Goal: Task Accomplishment & Management: Manage account settings

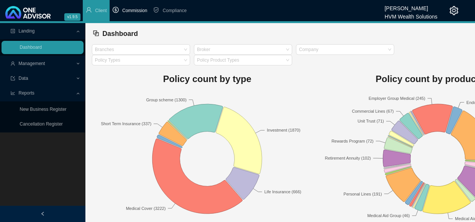
click at [139, 12] on span "Commission" at bounding box center [134, 10] width 25 height 5
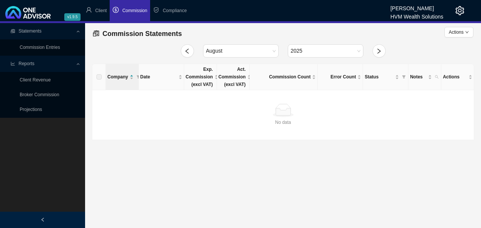
click at [44, 92] on link "Broker Commission" at bounding box center [40, 94] width 40 height 5
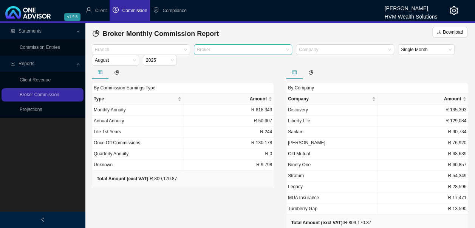
click at [229, 50] on div at bounding box center [240, 50] width 88 height 6
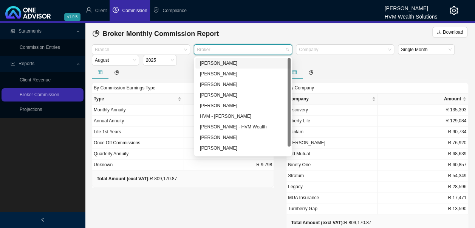
click at [222, 64] on div "[PERSON_NAME]" at bounding box center [243, 63] width 86 height 8
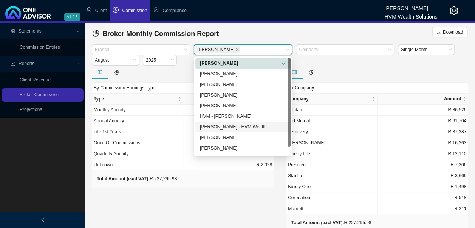
click at [216, 194] on div "By Commission Earnings Type Type Amount Monthly Annuity R 165,576 Annual Annuit…" at bounding box center [183, 155] width 194 height 180
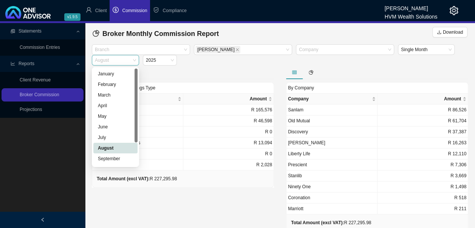
click at [135, 60] on span "August" at bounding box center [115, 60] width 41 height 10
click at [106, 140] on div "July" at bounding box center [115, 137] width 35 height 8
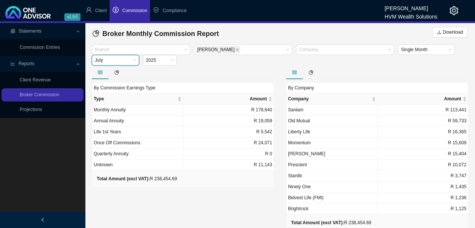
click at [127, 57] on span "July" at bounding box center [115, 60] width 41 height 10
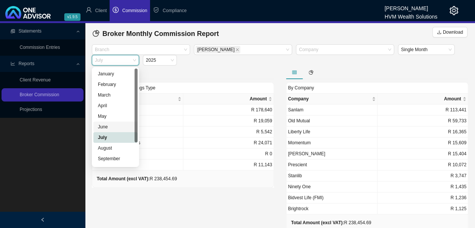
click at [108, 129] on div "June" at bounding box center [115, 127] width 35 height 8
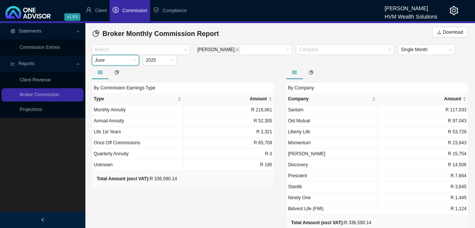
click at [130, 58] on span "June" at bounding box center [115, 60] width 41 height 10
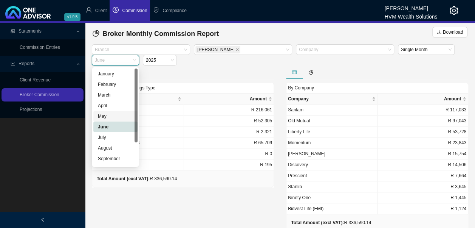
click at [107, 117] on div "May" at bounding box center [115, 116] width 35 height 8
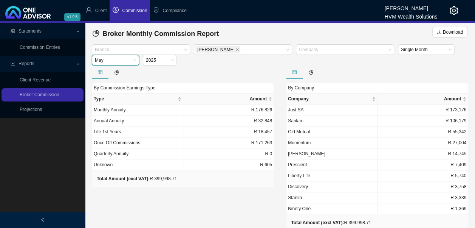
click at [135, 61] on span "May" at bounding box center [115, 60] width 41 height 10
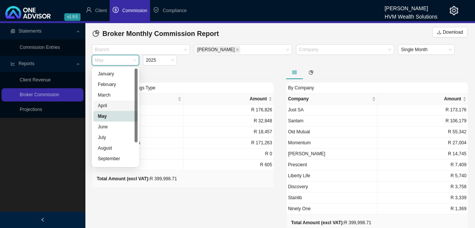
click at [109, 107] on div "April" at bounding box center [115, 106] width 35 height 8
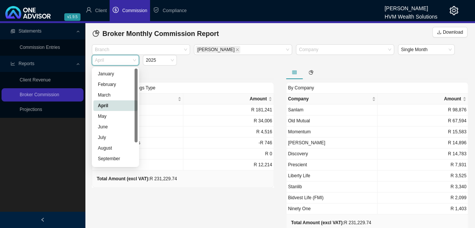
click at [132, 57] on span "April" at bounding box center [115, 60] width 41 height 10
click at [107, 138] on div "July" at bounding box center [115, 137] width 35 height 8
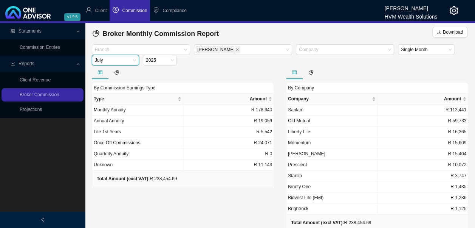
click at [133, 62] on span "July" at bounding box center [115, 60] width 41 height 10
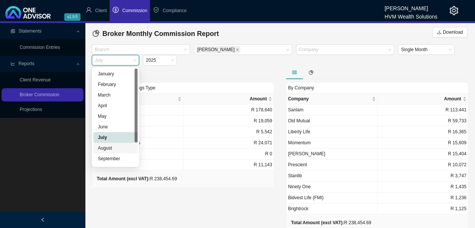
click at [112, 147] on div "August" at bounding box center [115, 148] width 35 height 8
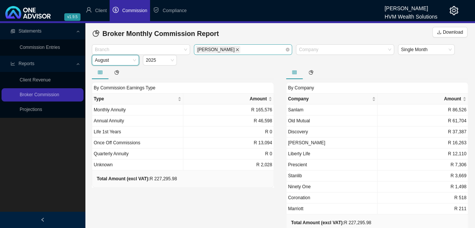
click at [236, 50] on icon "close" at bounding box center [238, 50] width 4 height 4
click at [284, 48] on div "Broker" at bounding box center [243, 49] width 98 height 11
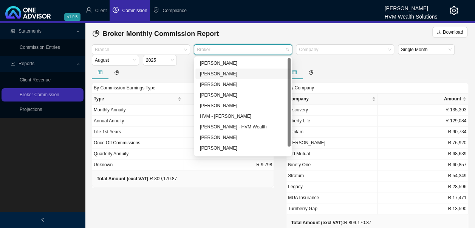
click at [222, 73] on div "[PERSON_NAME]" at bounding box center [243, 74] width 86 height 8
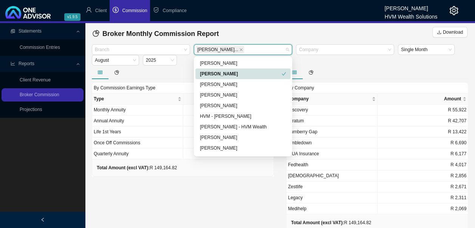
click at [226, 70] on div "[PERSON_NAME]" at bounding box center [241, 74] width 82 height 8
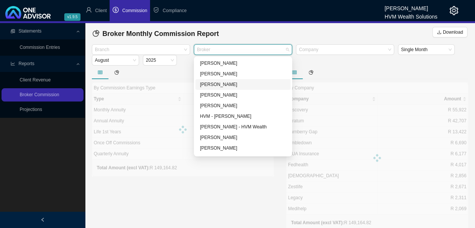
click at [225, 85] on div "[PERSON_NAME]" at bounding box center [243, 85] width 86 height 8
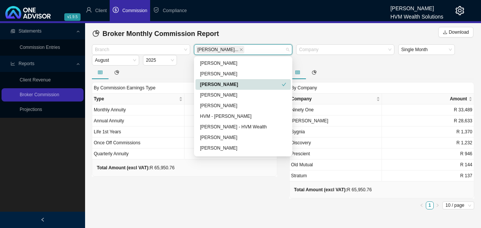
click at [225, 85] on div "[PERSON_NAME]" at bounding box center [241, 85] width 82 height 8
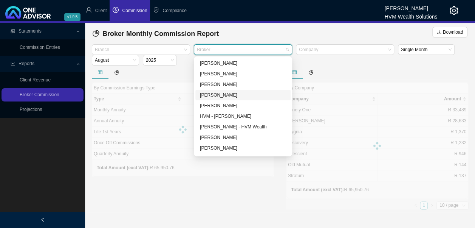
click at [224, 93] on div "[PERSON_NAME]" at bounding box center [243, 95] width 86 height 8
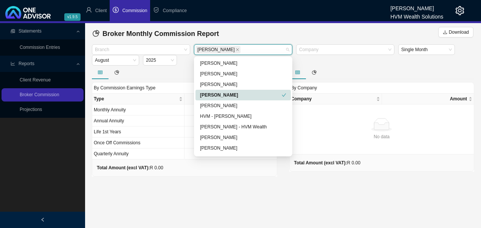
click at [224, 93] on div "[PERSON_NAME]" at bounding box center [241, 95] width 82 height 8
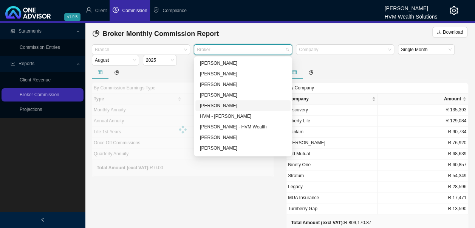
click at [223, 107] on div "[PERSON_NAME]" at bounding box center [243, 106] width 86 height 8
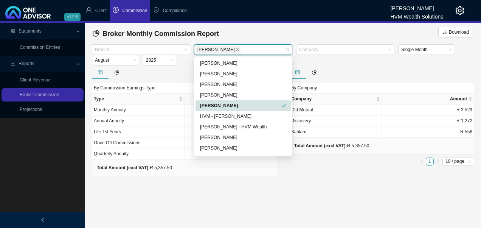
click at [223, 107] on div "[PERSON_NAME]" at bounding box center [241, 106] width 82 height 8
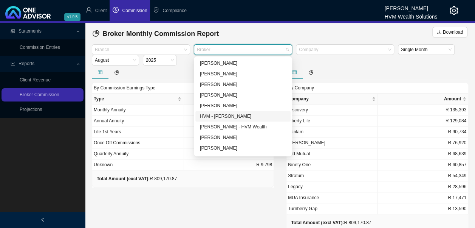
click at [223, 117] on div "HVM - [PERSON_NAME]" at bounding box center [243, 116] width 86 height 8
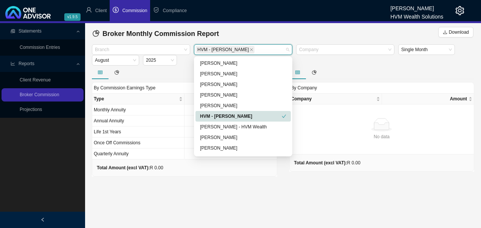
click at [223, 117] on div "HVM - [PERSON_NAME]" at bounding box center [241, 116] width 82 height 8
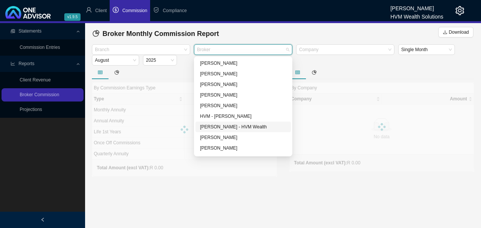
click at [223, 126] on div "[PERSON_NAME] - HVM Wealth" at bounding box center [243, 127] width 86 height 8
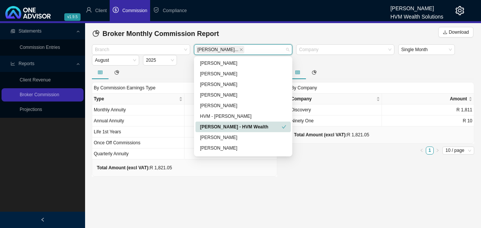
click at [223, 126] on div "[PERSON_NAME] - HVM Wealth" at bounding box center [241, 127] width 82 height 8
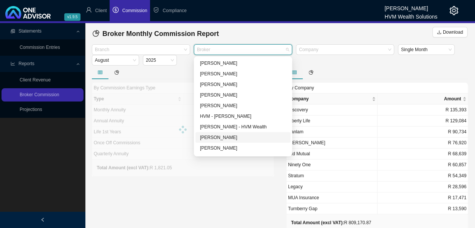
click at [223, 136] on div "[PERSON_NAME]" at bounding box center [243, 137] width 86 height 8
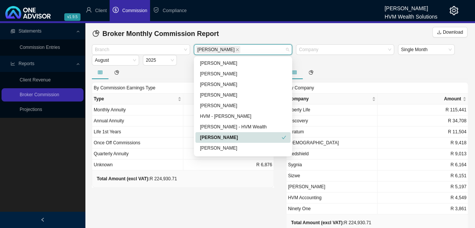
click at [223, 136] on div "[PERSON_NAME]" at bounding box center [241, 137] width 82 height 8
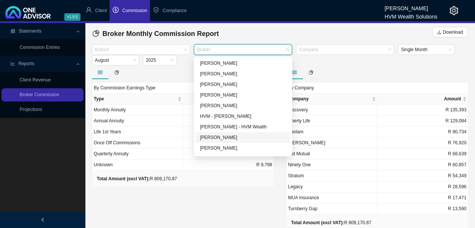
click at [220, 137] on div "[PERSON_NAME]" at bounding box center [243, 137] width 86 height 8
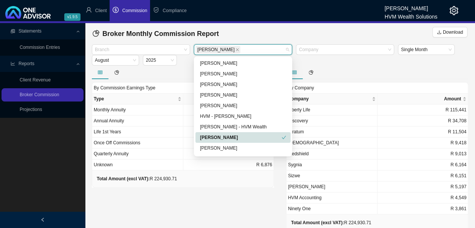
click at [220, 137] on div "[PERSON_NAME]" at bounding box center [241, 137] width 82 height 8
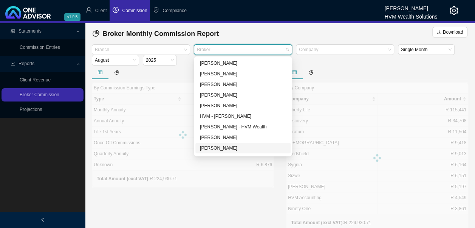
click at [219, 147] on div "[PERSON_NAME]" at bounding box center [243, 148] width 86 height 8
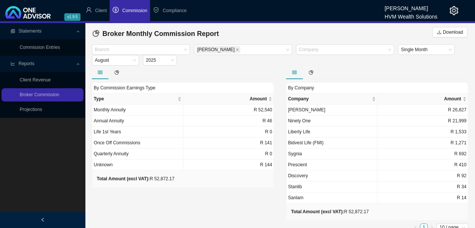
click at [218, 187] on div "By Commission Earnings Type Type Amount Monthly Annuity R 52,540 Annual Annuity…" at bounding box center [183, 149] width 194 height 169
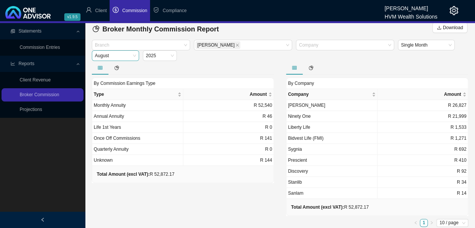
click at [130, 59] on span "August" at bounding box center [115, 56] width 41 height 10
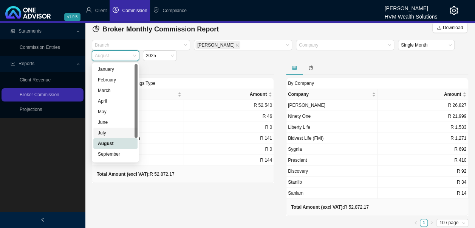
click at [112, 136] on div "July" at bounding box center [115, 133] width 35 height 8
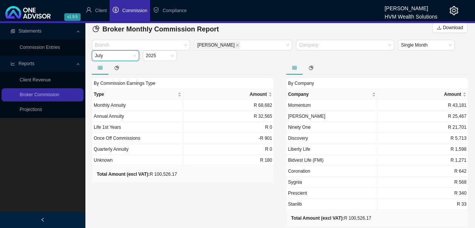
click at [130, 55] on span "July" at bounding box center [115, 56] width 41 height 10
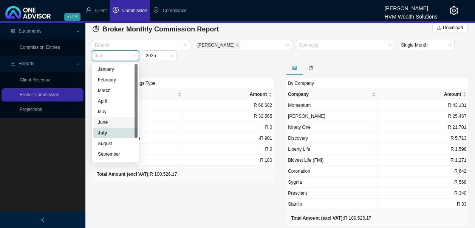
click at [118, 126] on div "June" at bounding box center [115, 122] width 44 height 11
click at [134, 55] on span "June" at bounding box center [115, 56] width 41 height 10
click at [115, 143] on div "August" at bounding box center [115, 144] width 35 height 8
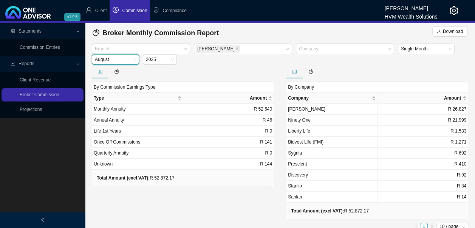
scroll to position [0, 0]
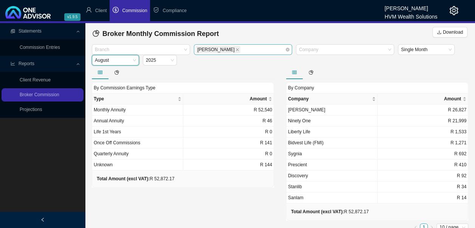
click at [286, 49] on div "[PERSON_NAME]" at bounding box center [243, 49] width 98 height 11
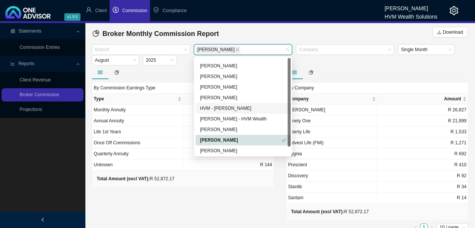
scroll to position [9, 0]
drag, startPoint x: 289, startPoint y: 115, endPoint x: 276, endPoint y: 157, distance: 44.0
click at [286, 153] on div "[PERSON_NAME] [PERSON_NAME] [PERSON_NAME] Chanel [PERSON_NAME] HVM - [PERSON_NA…" at bounding box center [243, 106] width 95 height 97
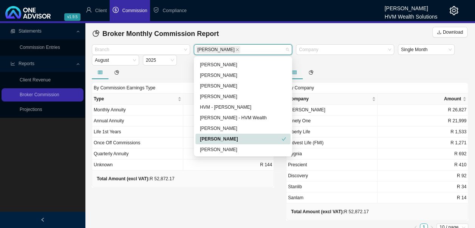
click at [216, 139] on div "[PERSON_NAME]" at bounding box center [241, 139] width 82 height 8
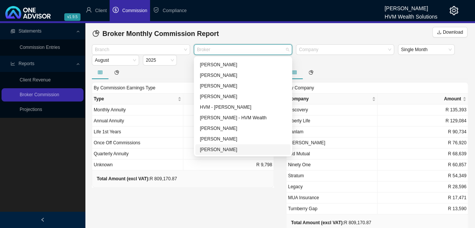
click at [217, 148] on div "[PERSON_NAME]" at bounding box center [243, 150] width 86 height 8
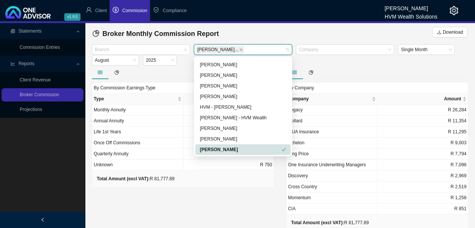
click at [217, 148] on div "[PERSON_NAME]" at bounding box center [241, 150] width 82 height 8
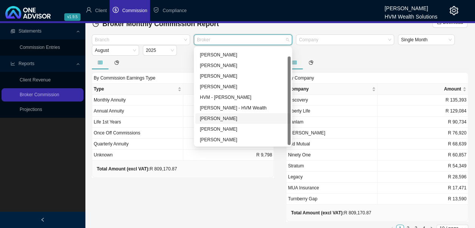
scroll to position [16, 0]
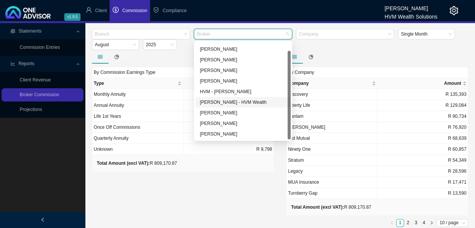
click at [222, 103] on div "[PERSON_NAME] - HVM Wealth" at bounding box center [243, 102] width 86 height 8
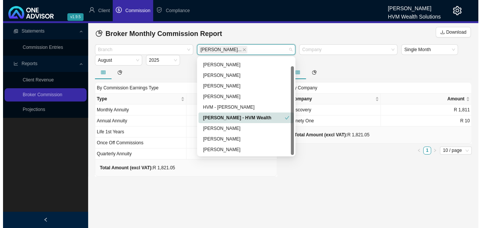
scroll to position [0, 0]
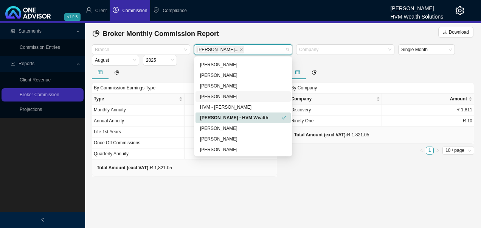
click at [138, 70] on div at bounding box center [184, 72] width 185 height 14
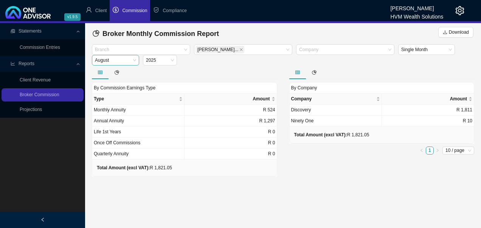
click at [134, 62] on span "August" at bounding box center [115, 60] width 41 height 10
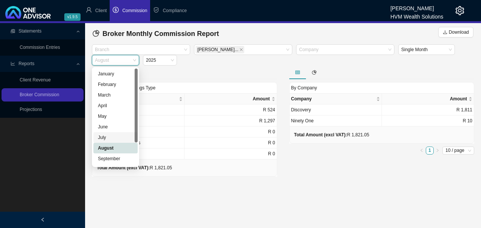
click at [120, 139] on div "July" at bounding box center [115, 137] width 35 height 8
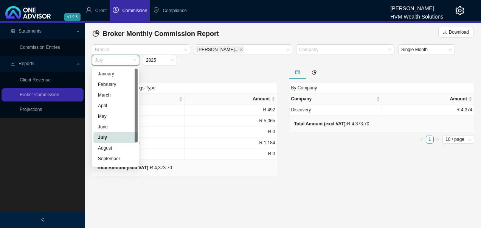
click at [135, 60] on span "July" at bounding box center [115, 60] width 41 height 10
click at [109, 130] on div "June" at bounding box center [115, 127] width 35 height 8
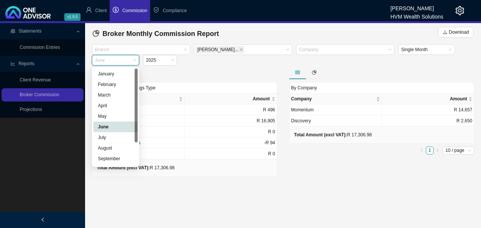
click at [134, 63] on span "June" at bounding box center [115, 60] width 41 height 10
click at [239, 48] on icon "close" at bounding box center [241, 50] width 4 height 4
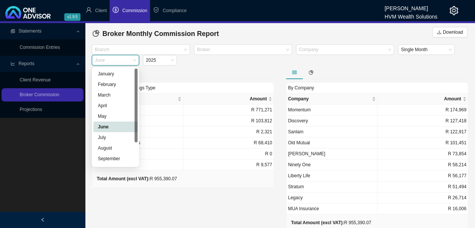
click at [288, 48] on div "Broker" at bounding box center [243, 49] width 98 height 11
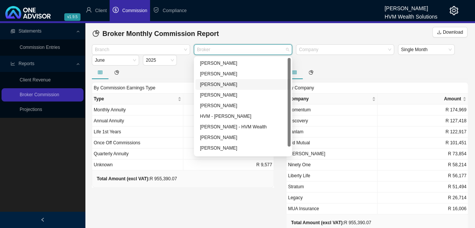
click at [230, 85] on div "[PERSON_NAME]" at bounding box center [243, 85] width 86 height 8
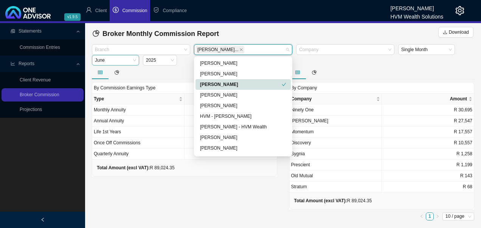
click at [137, 60] on div "June" at bounding box center [115, 60] width 47 height 11
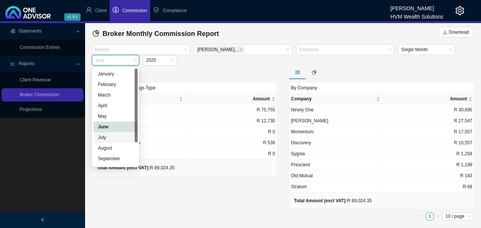
click at [112, 136] on div "July" at bounding box center [115, 137] width 35 height 8
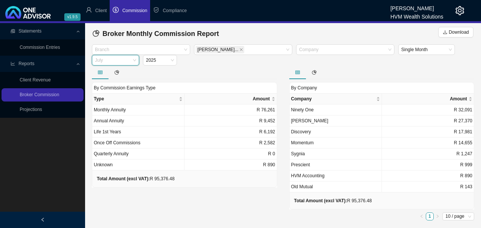
click at [135, 60] on span "July" at bounding box center [115, 60] width 41 height 10
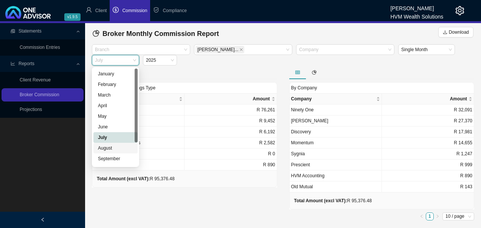
click at [115, 151] on div "August" at bounding box center [115, 148] width 35 height 8
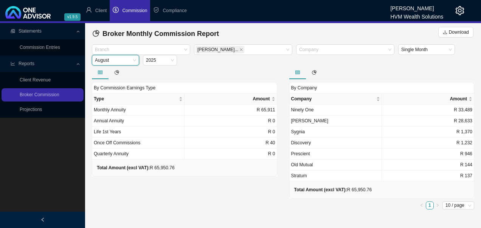
click at [228, 181] on div "By Commission Earnings Type Type Amount Monthly Annuity R 65,911 Annual Annuity…" at bounding box center [184, 138] width 197 height 147
